Goal: Task Accomplishment & Management: Manage account settings

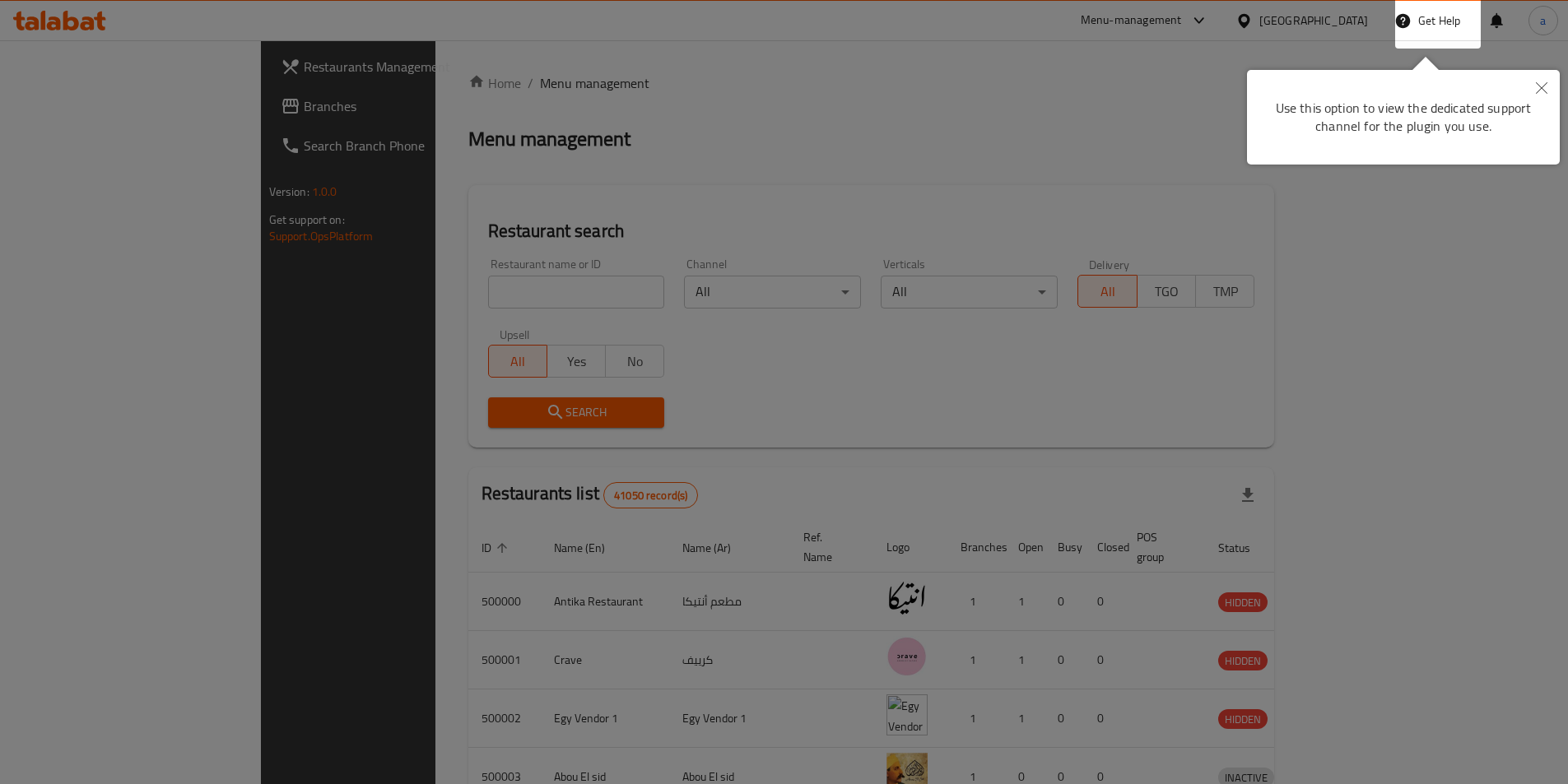
click at [1440, 315] on div at bounding box center [784, 392] width 1568 height 784
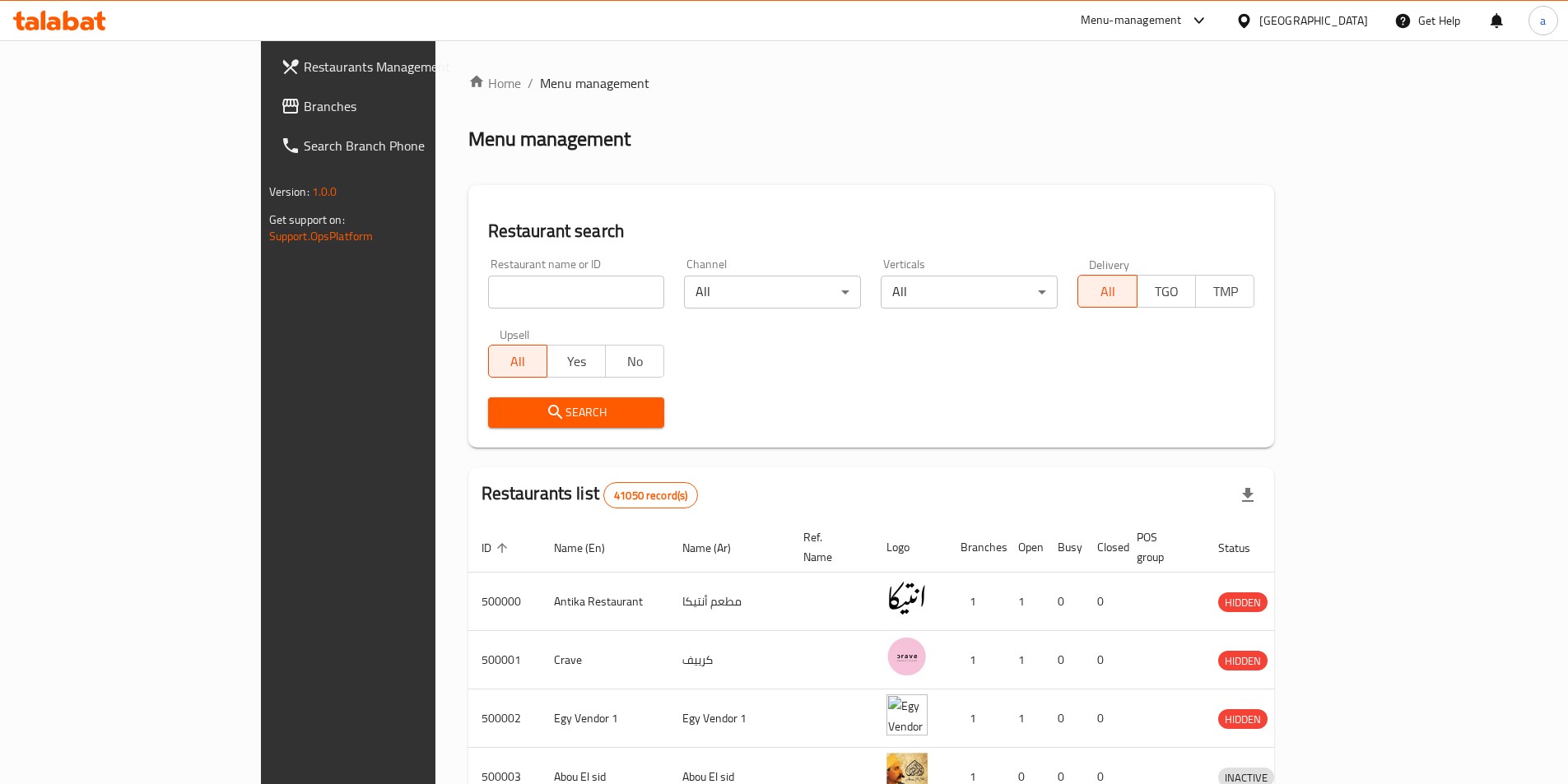
click at [303, 108] on span "Branches" at bounding box center [406, 105] width 206 height 19
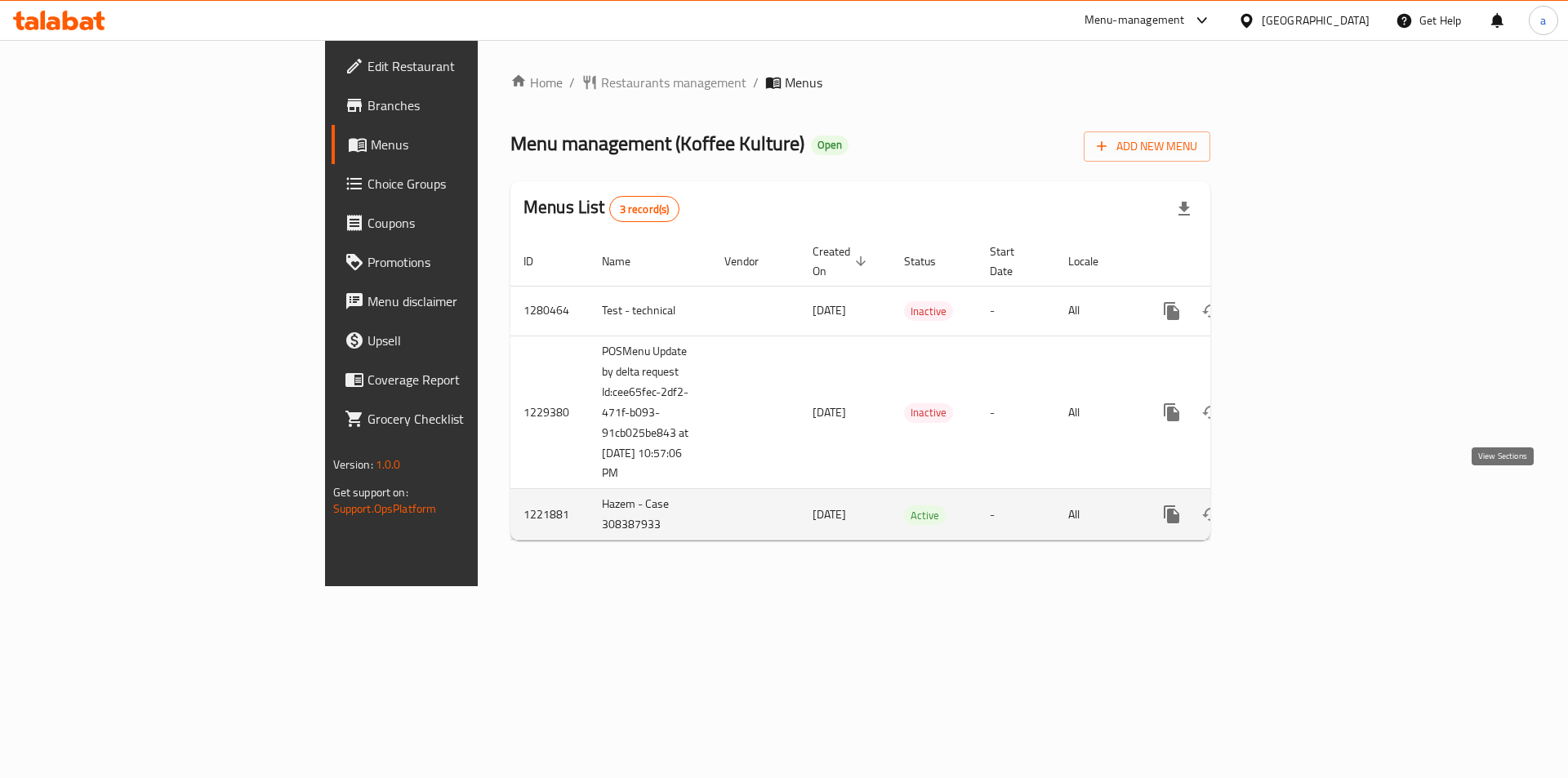
click at [1297, 507] on icon "enhanced table" at bounding box center [1289, 514] width 15 height 15
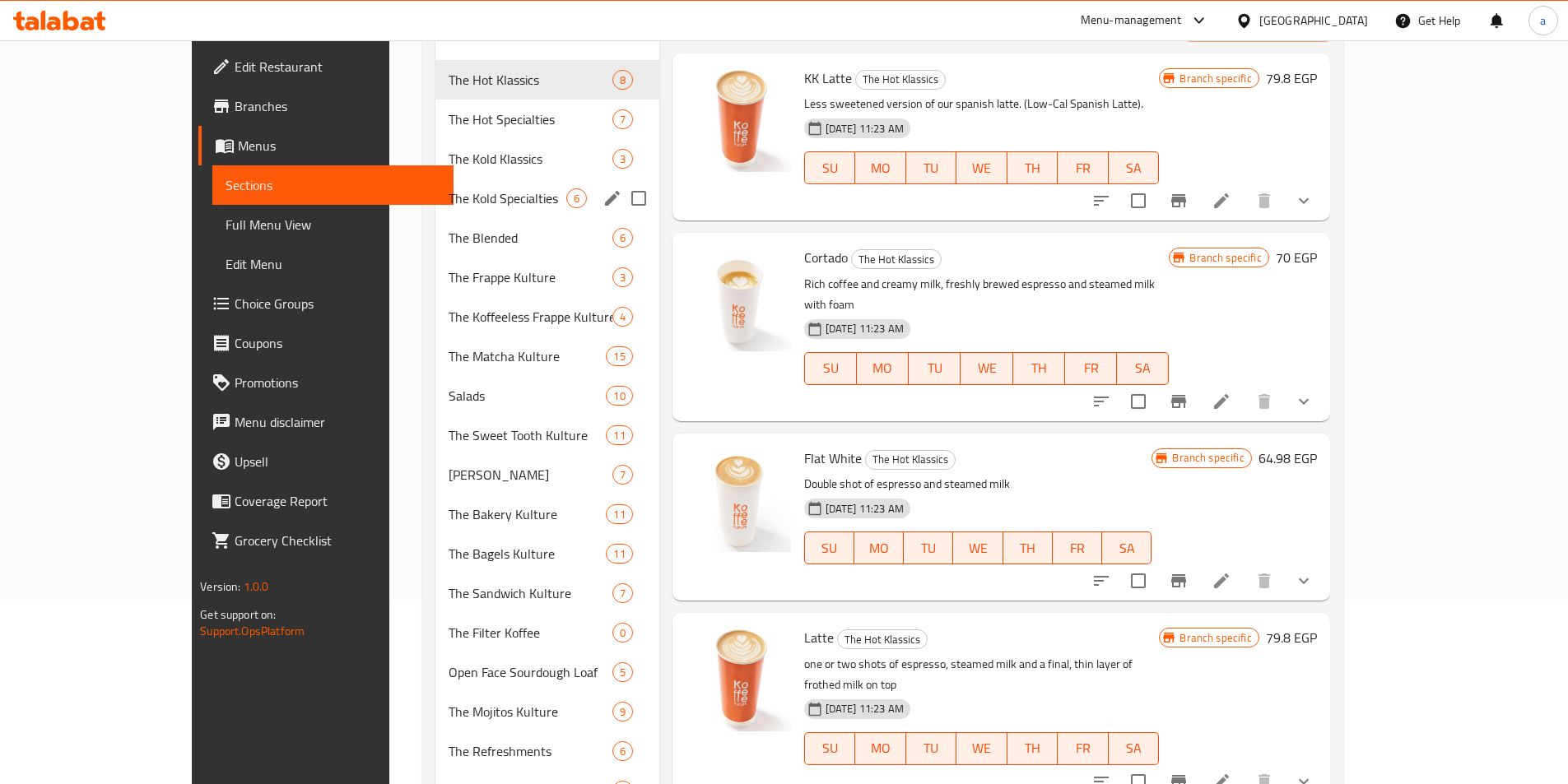
scroll to position [342, 0]
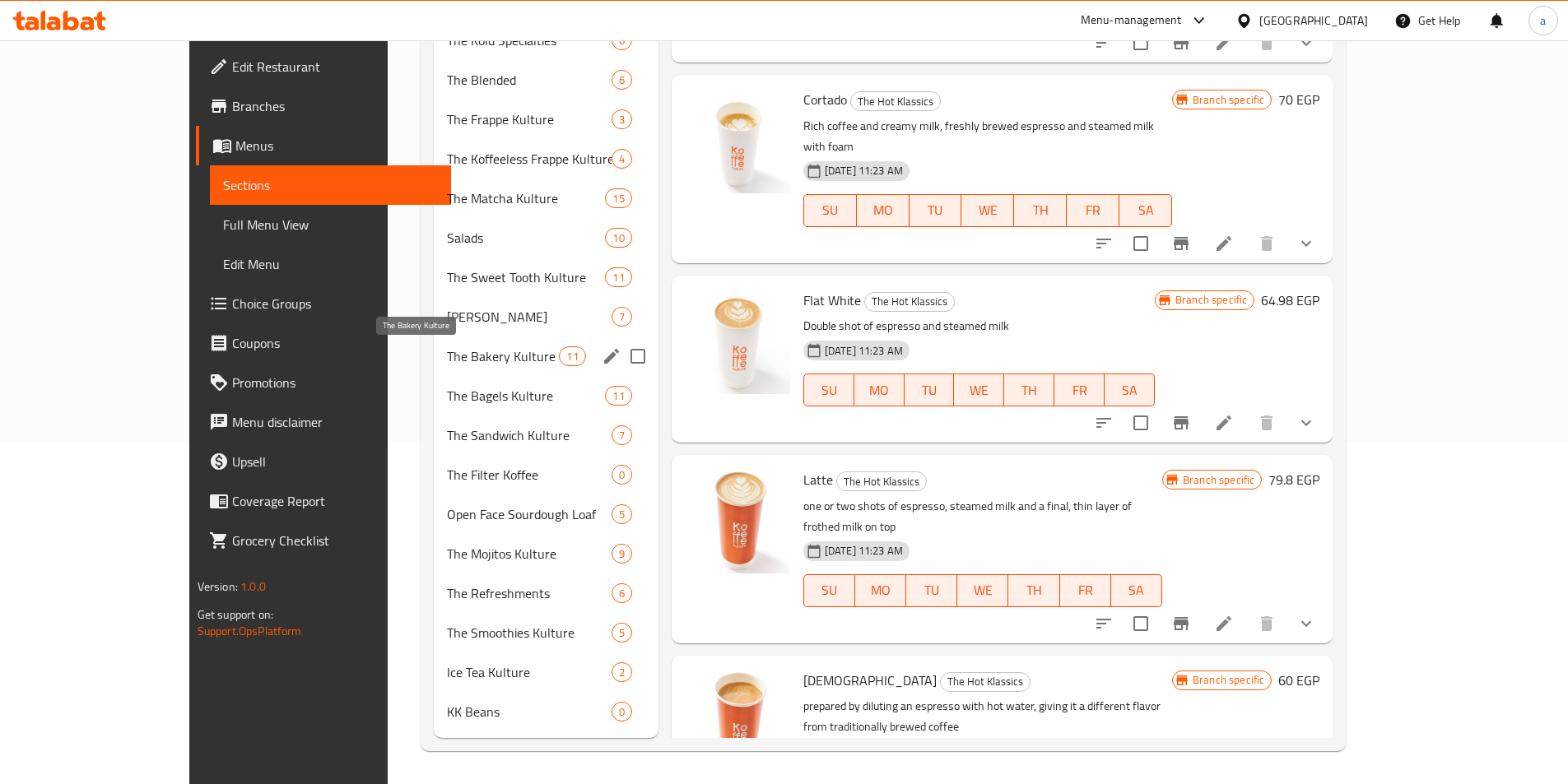
click at [447, 358] on span "The Bakery Kulture" at bounding box center [503, 356] width 113 height 19
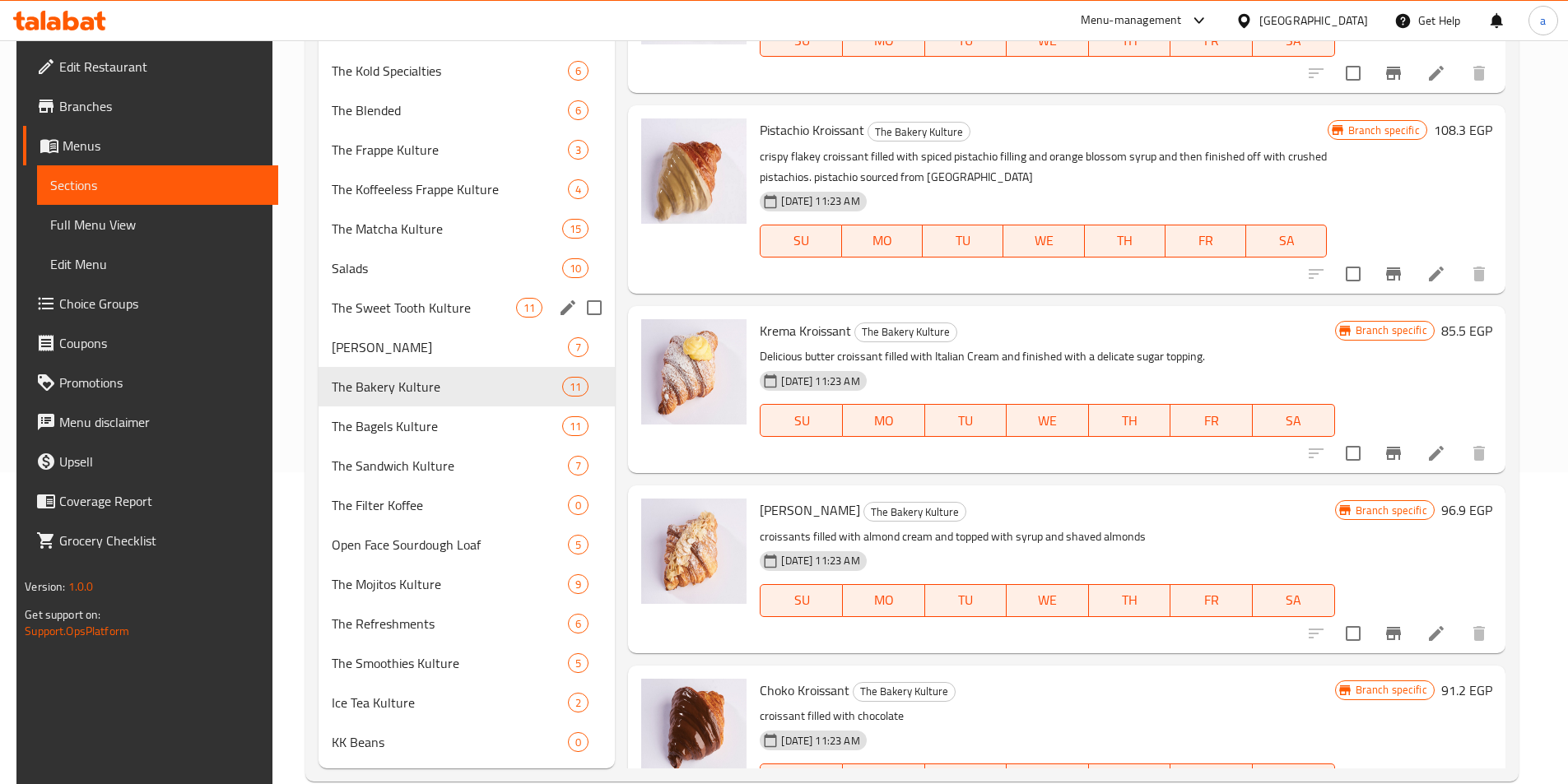
scroll to position [342, 0]
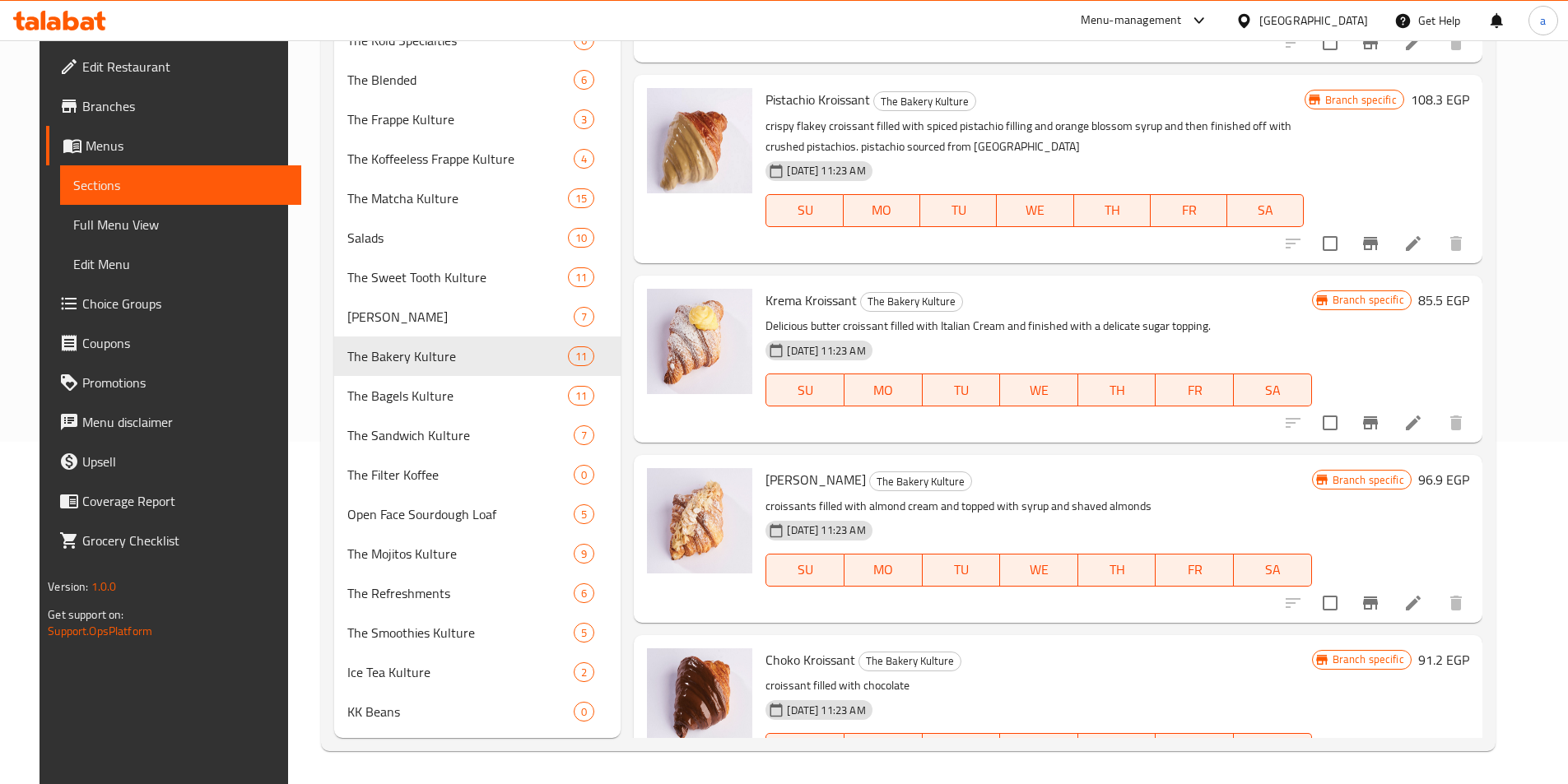
click at [83, 61] on span "Edit Restaurant" at bounding box center [186, 67] width 206 height 19
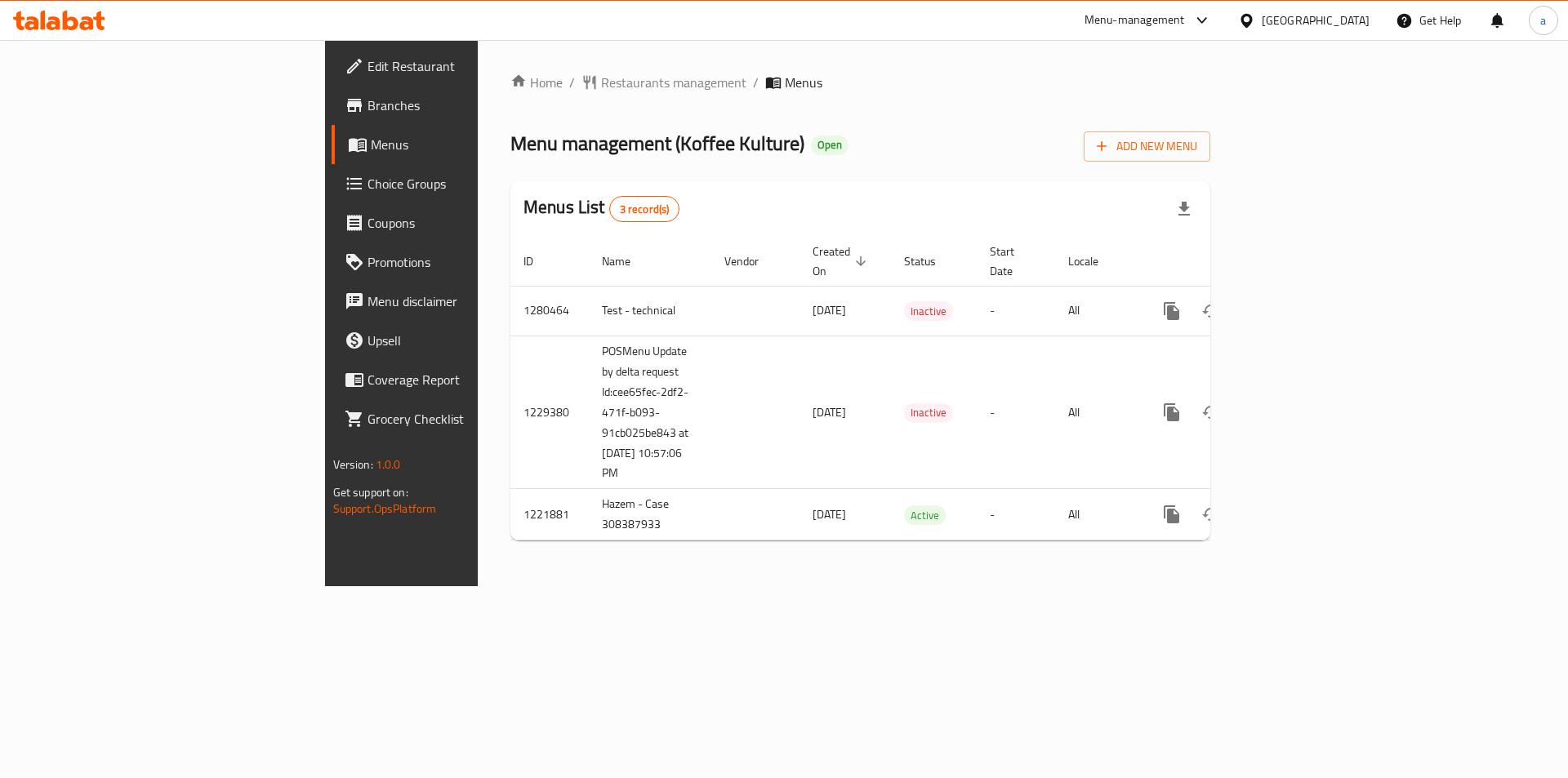
click at [367, 181] on span "Choice Groups" at bounding box center [470, 183] width 207 height 19
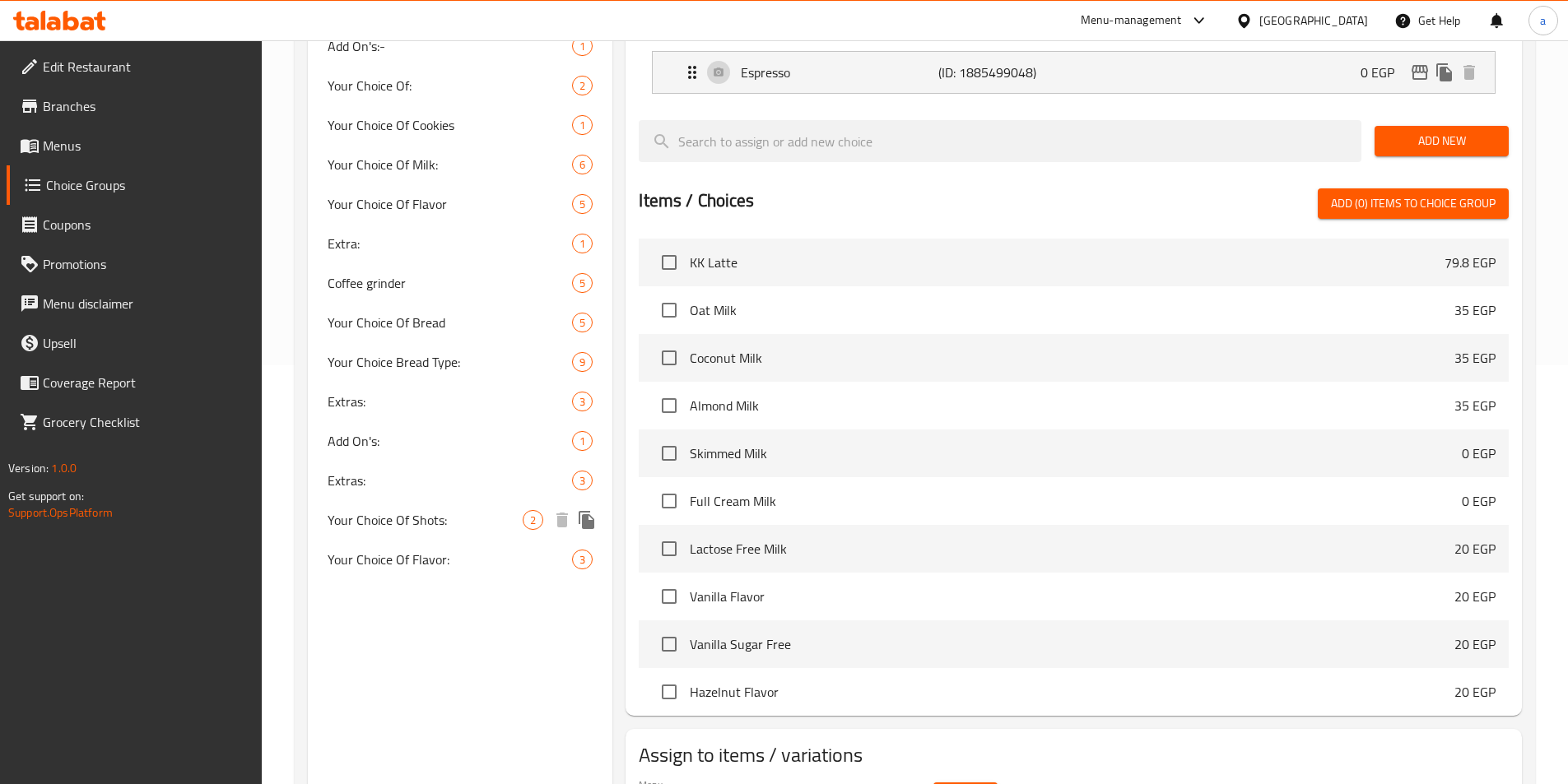
scroll to position [472, 0]
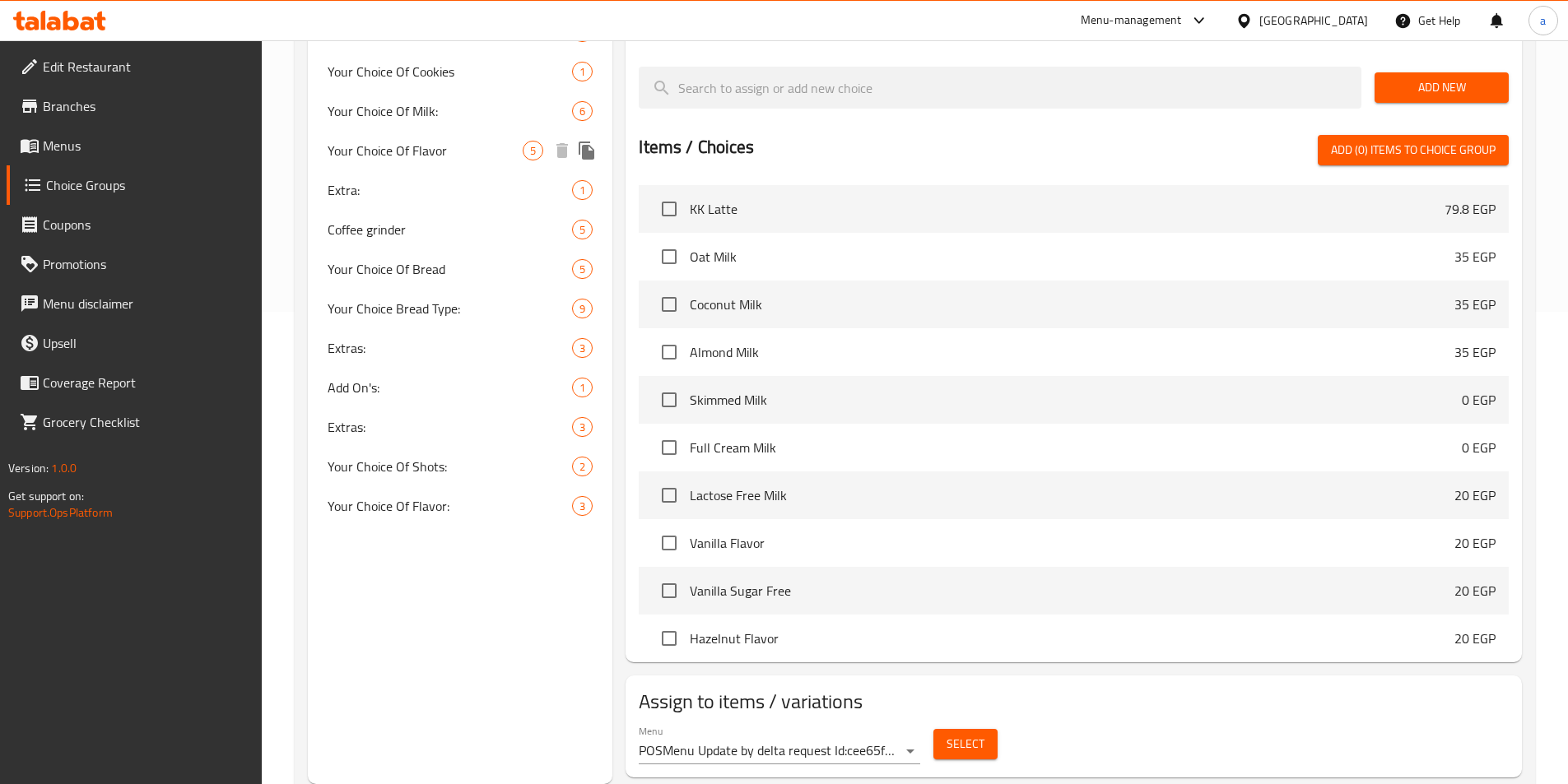
click at [370, 150] on span "Your Choice Of Flavor" at bounding box center [425, 150] width 196 height 19
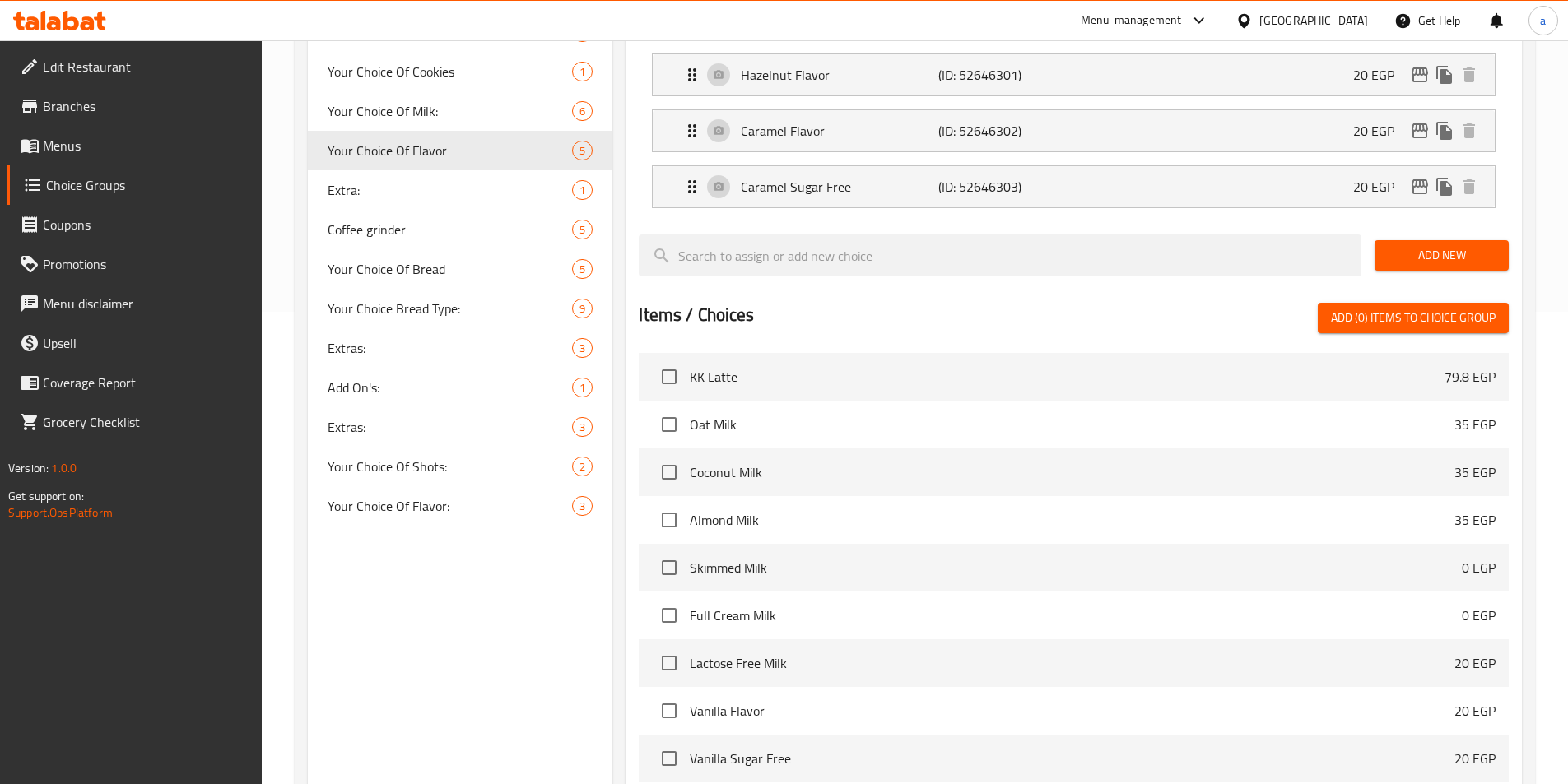
type input "Your Choice Of Flavor"
type input "إختيارك من النكهة"
type input "0"
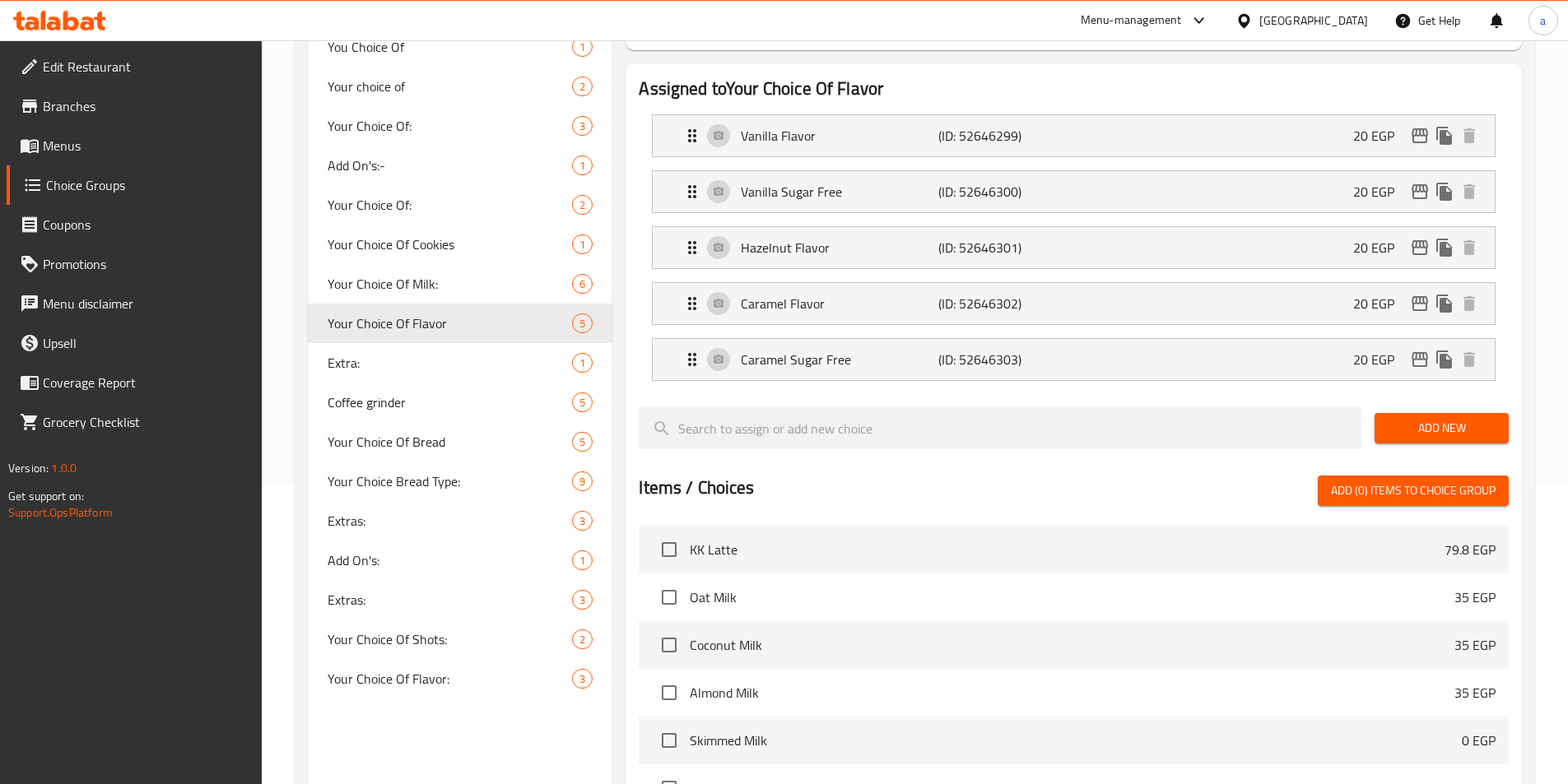
scroll to position [229, 0]
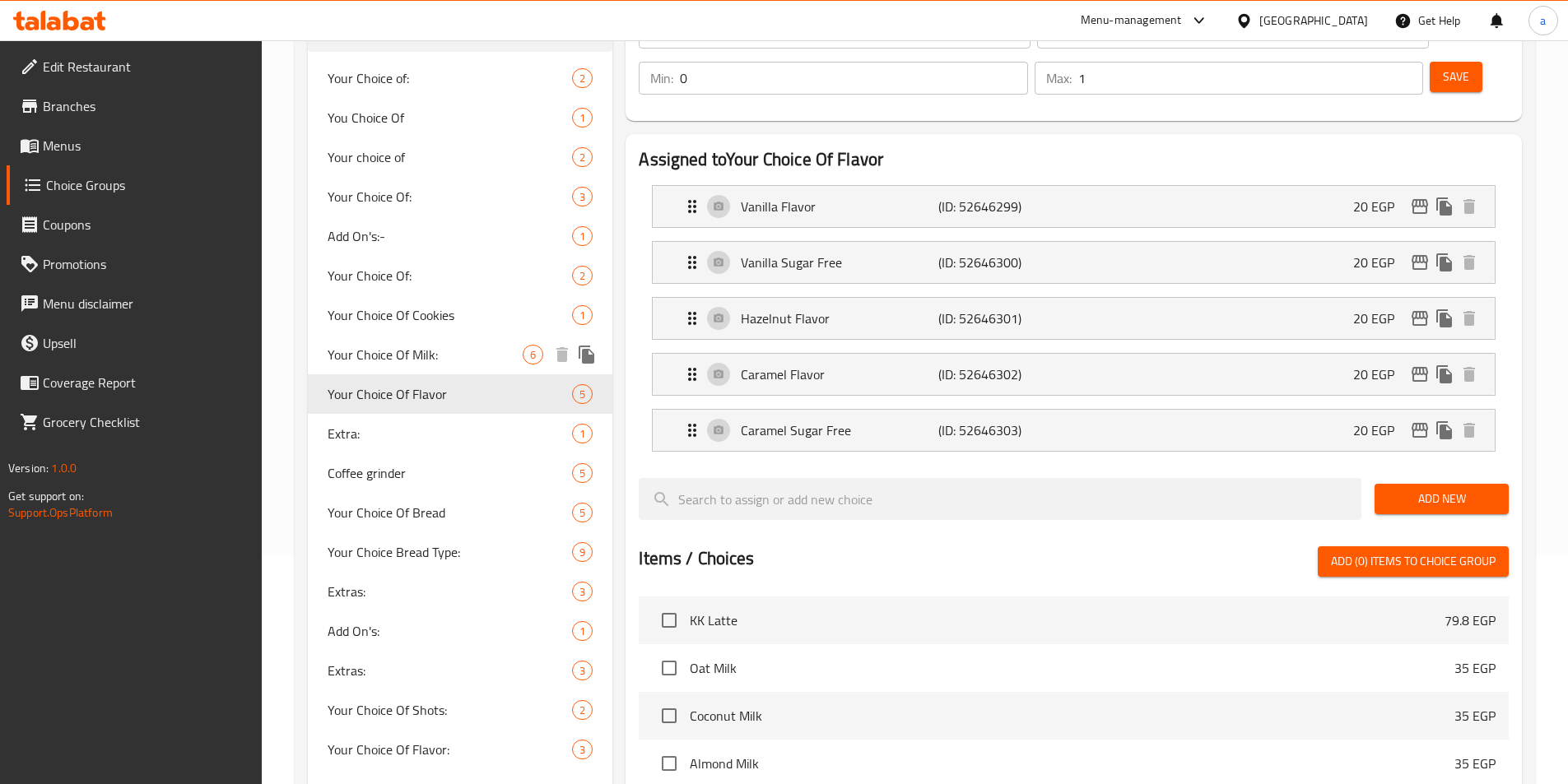
drag, startPoint x: 492, startPoint y: 358, endPoint x: 448, endPoint y: 399, distance: 60.1
click at [492, 358] on span "Your Choice Of Milk:" at bounding box center [425, 354] width 196 height 19
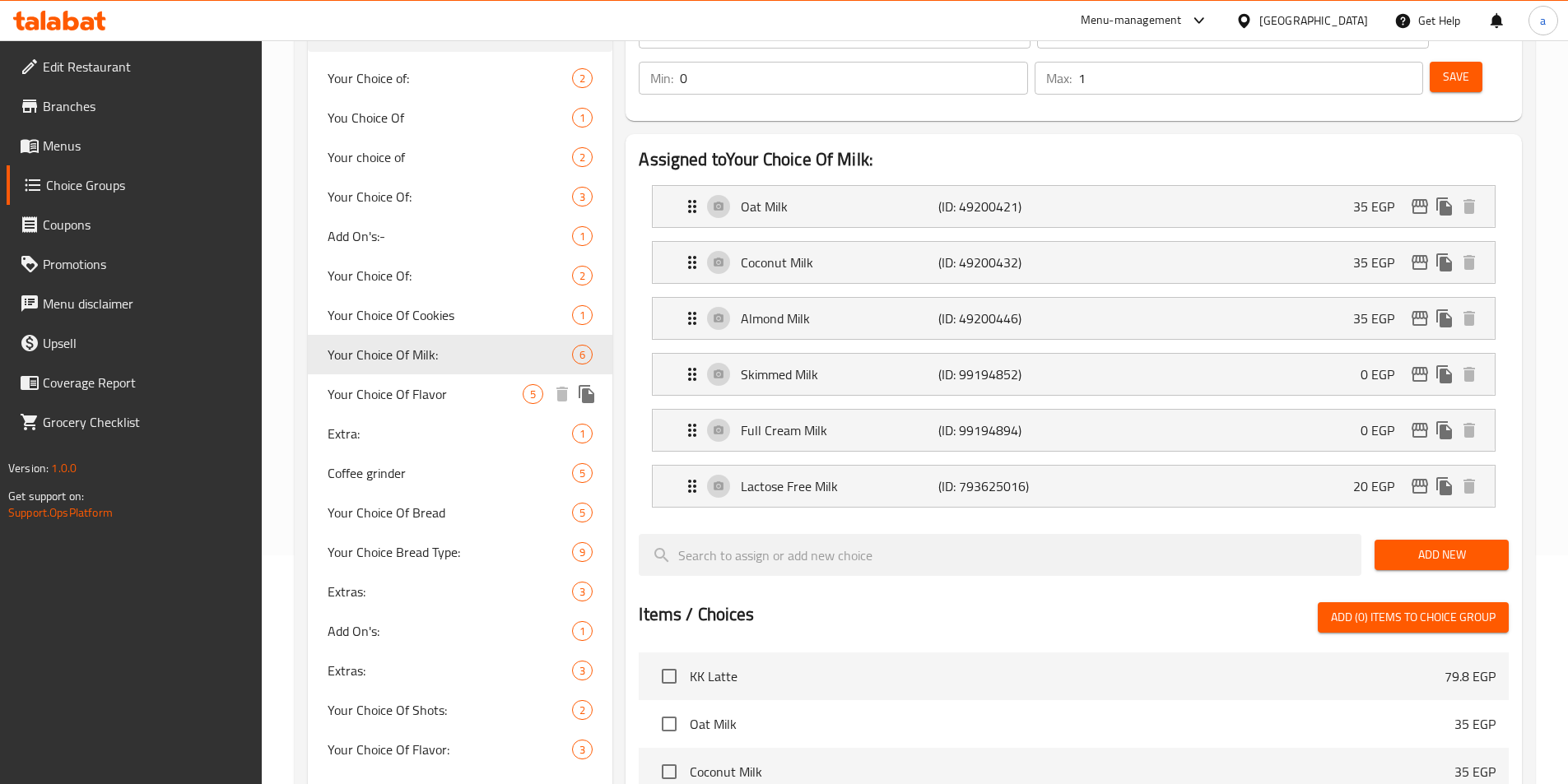
type input "Your Choice Of Milk:"
type input "اختيارك من الحليب:"
type input "1"
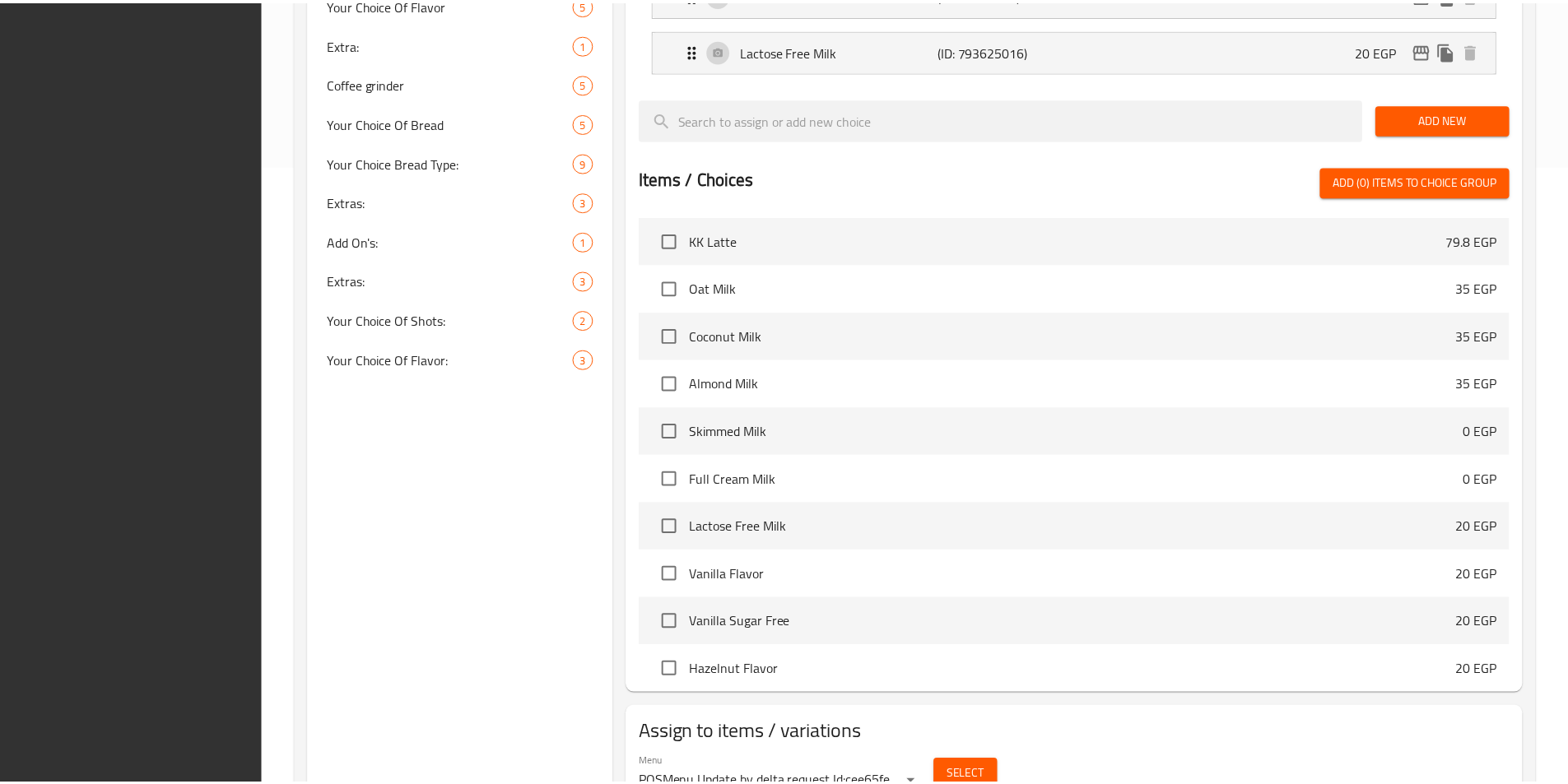
scroll to position [696, 0]
